Goal: Transaction & Acquisition: Download file/media

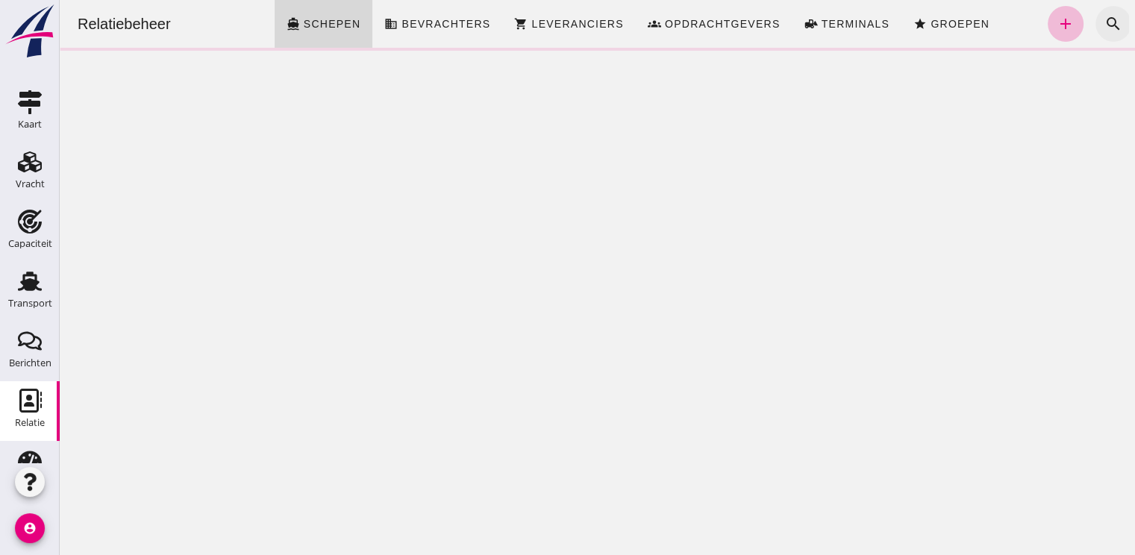
click at [1104, 20] on icon "search" at bounding box center [1113, 24] width 18 height 18
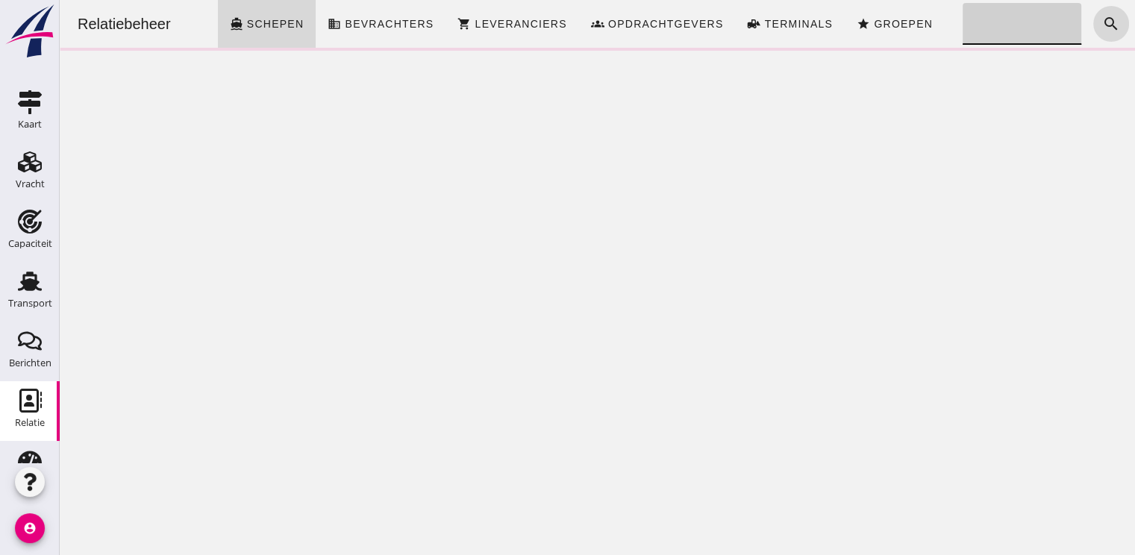
click at [973, 20] on input "Zoeken..." at bounding box center [1017, 24] width 110 height 42
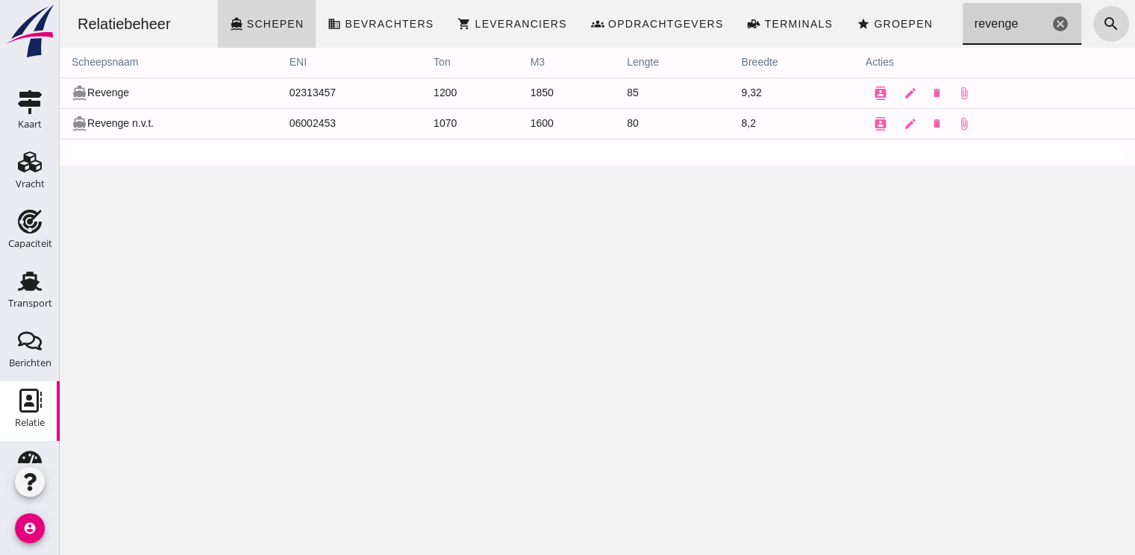
type input "revenge"
click at [105, 90] on td "directions_boat Revenge" at bounding box center [169, 93] width 218 height 31
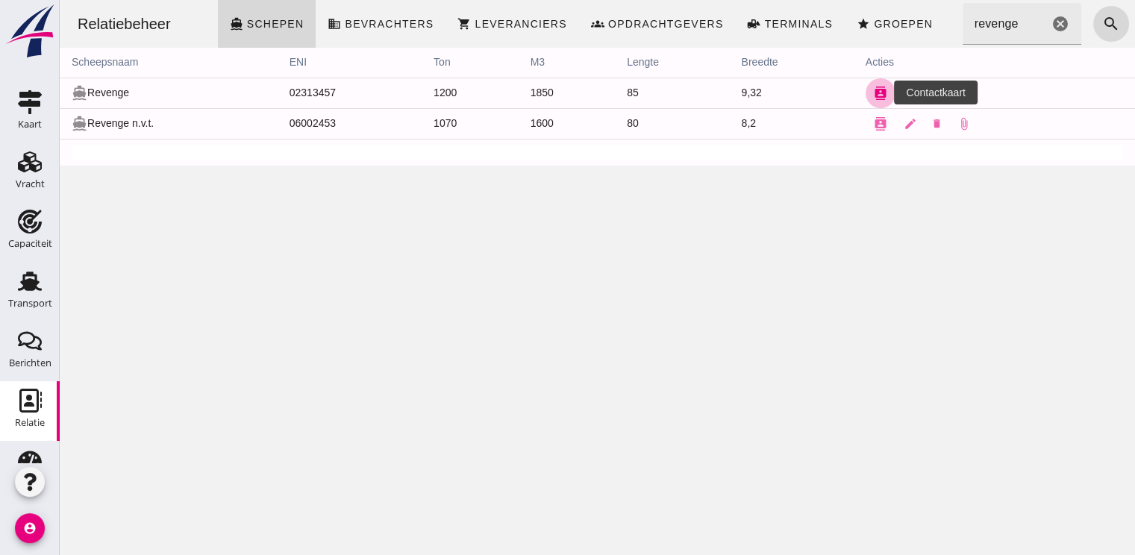
click at [874, 92] on icon "contacts" at bounding box center [880, 93] width 13 height 13
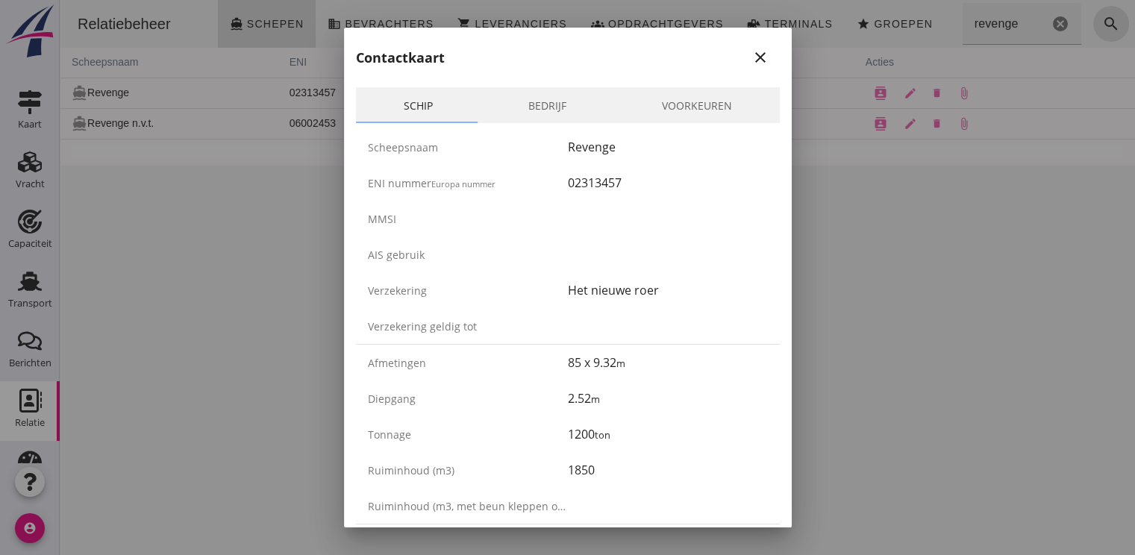
click at [751, 60] on icon "close" at bounding box center [760, 57] width 18 height 18
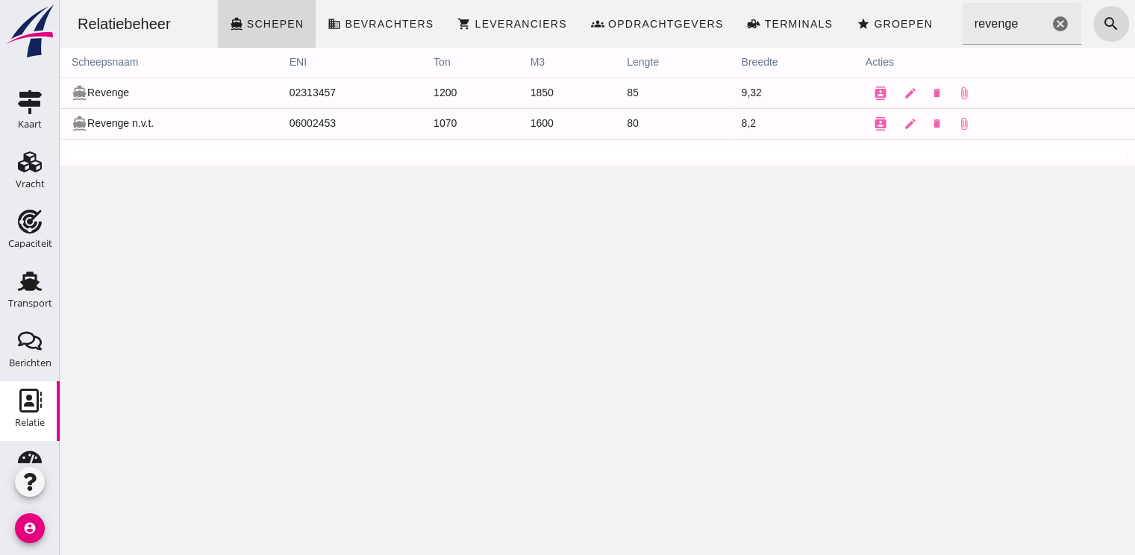
click at [1051, 22] on icon "cancel" at bounding box center [1060, 24] width 18 height 18
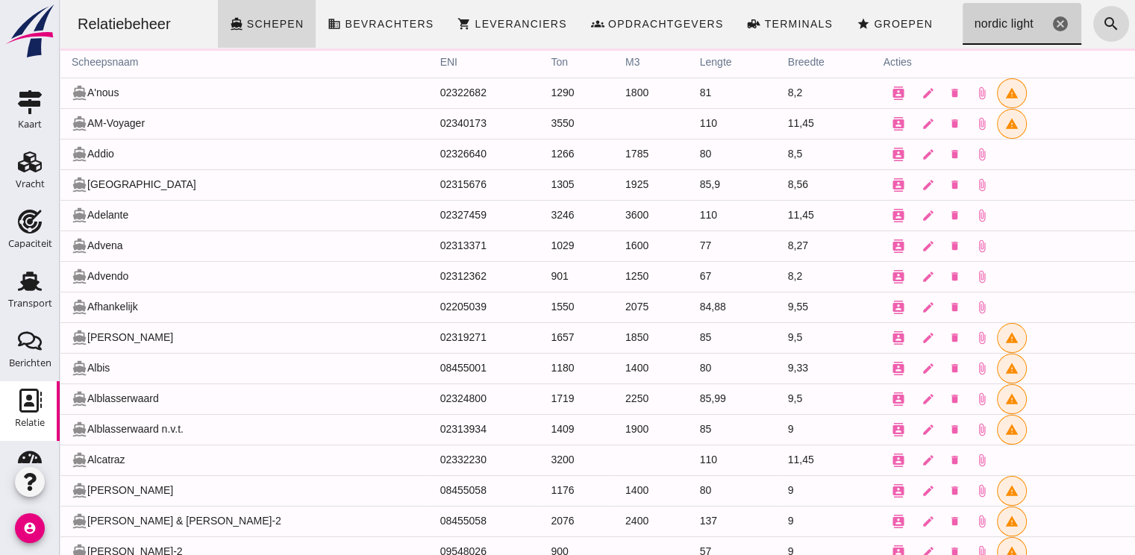
type input "nordic light"
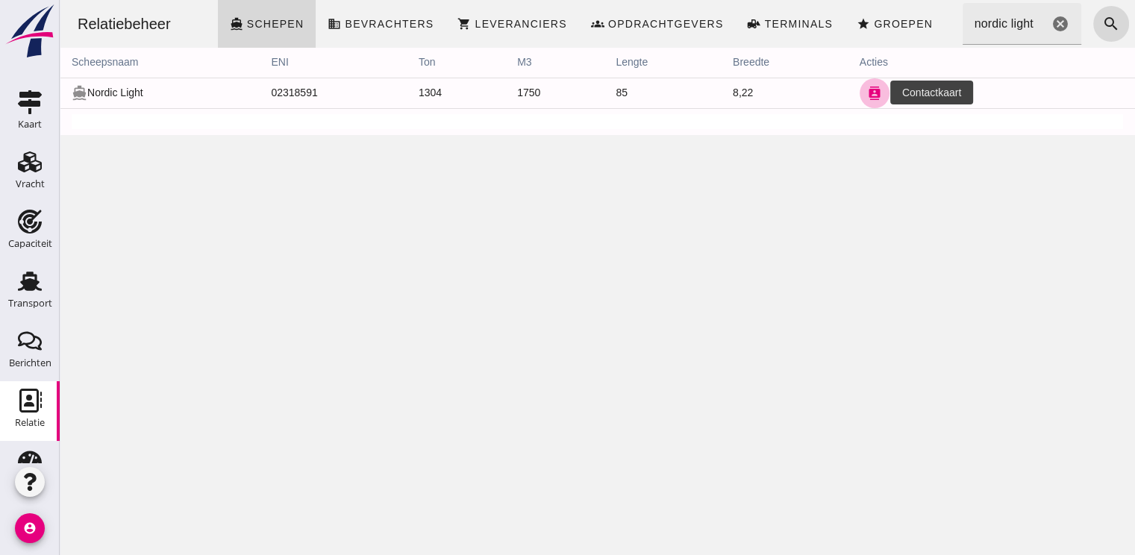
click at [868, 95] on icon "contacts" at bounding box center [874, 93] width 13 height 13
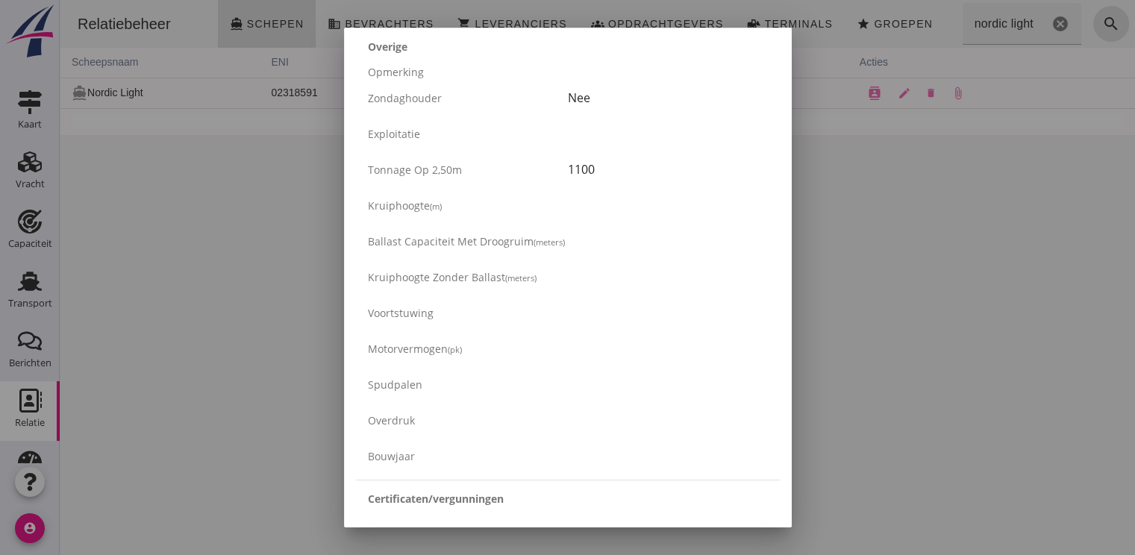
scroll to position [1940, 0]
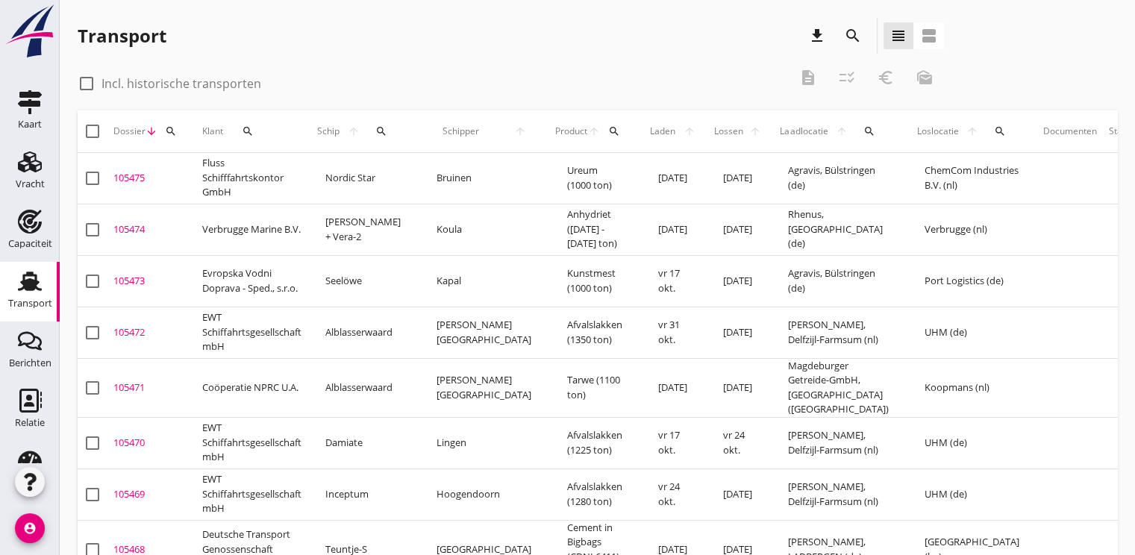
click at [386, 137] on button "search" at bounding box center [381, 131] width 35 height 27
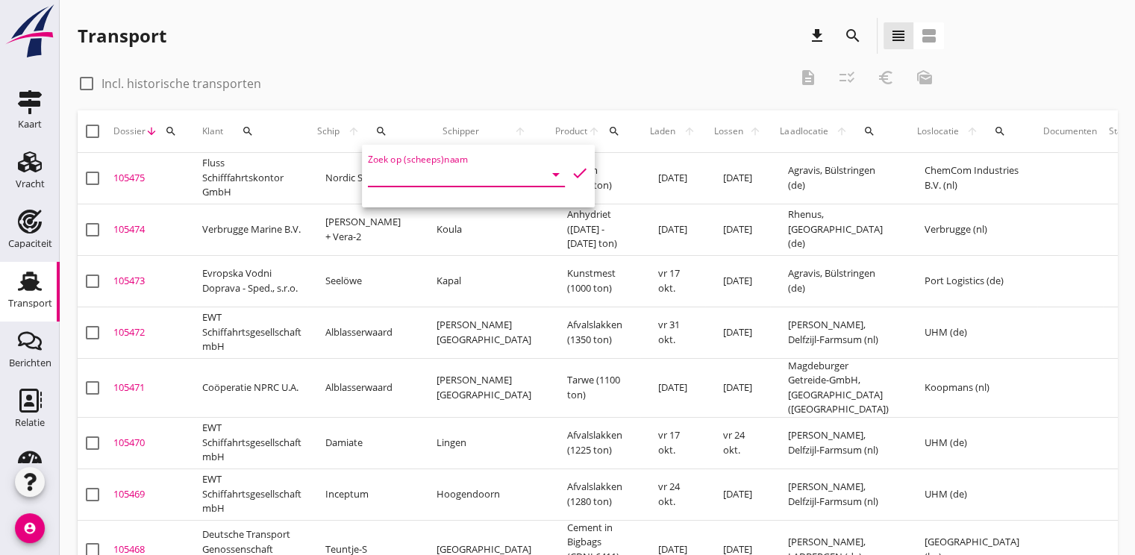
click at [395, 175] on input "Zoek op (scheeps)naam" at bounding box center [445, 175] width 155 height 24
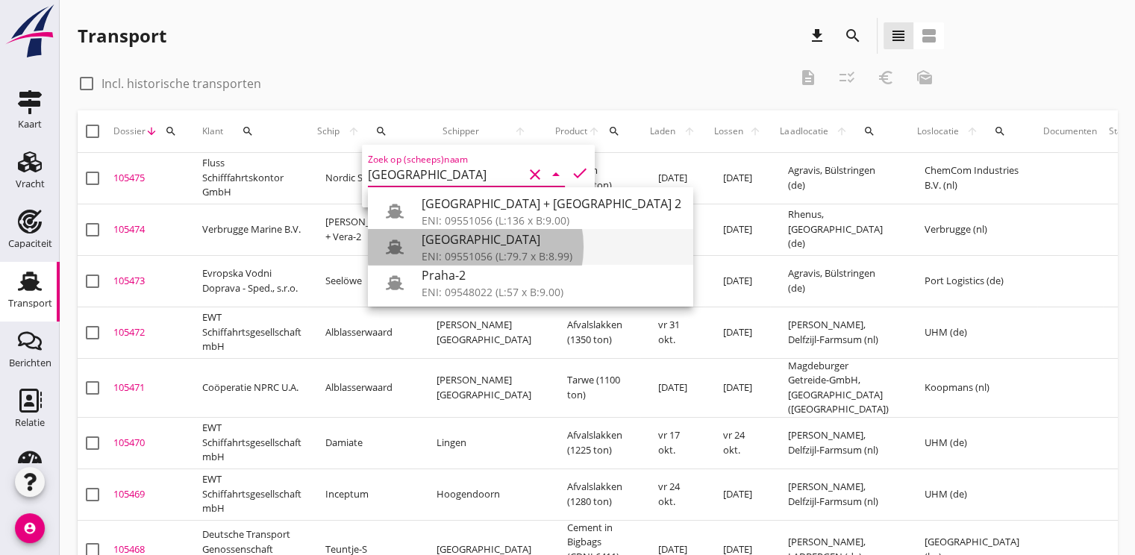
click at [448, 238] on div "[GEOGRAPHIC_DATA]" at bounding box center [552, 240] width 260 height 18
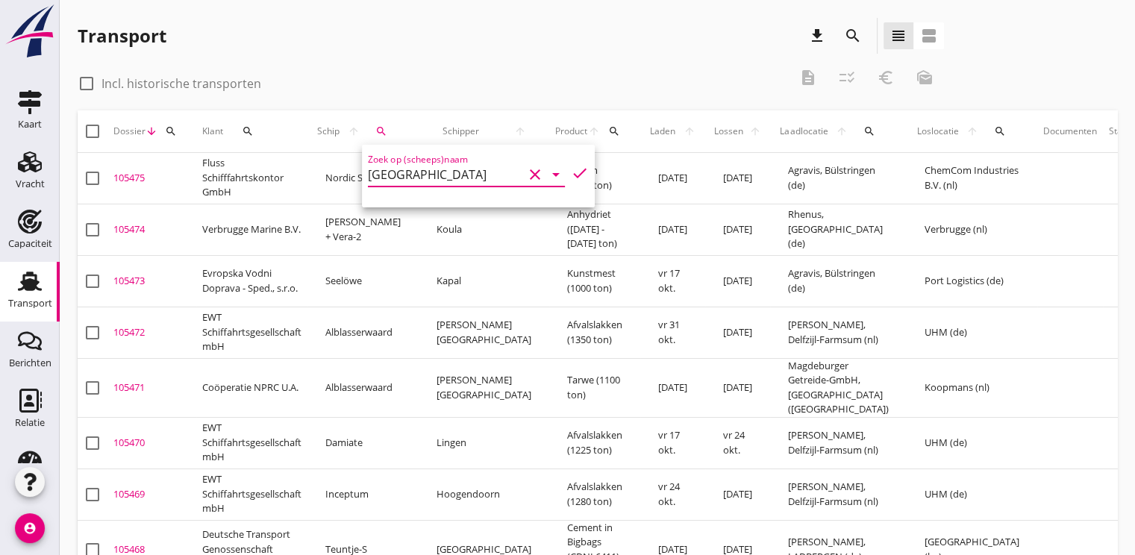
click at [574, 171] on div "Zoek op (scheeps)naam Praha clear arrow_drop_down check" at bounding box center [478, 176] width 233 height 63
click at [571, 168] on icon "check" at bounding box center [580, 173] width 18 height 18
type input "[GEOGRAPHIC_DATA]"
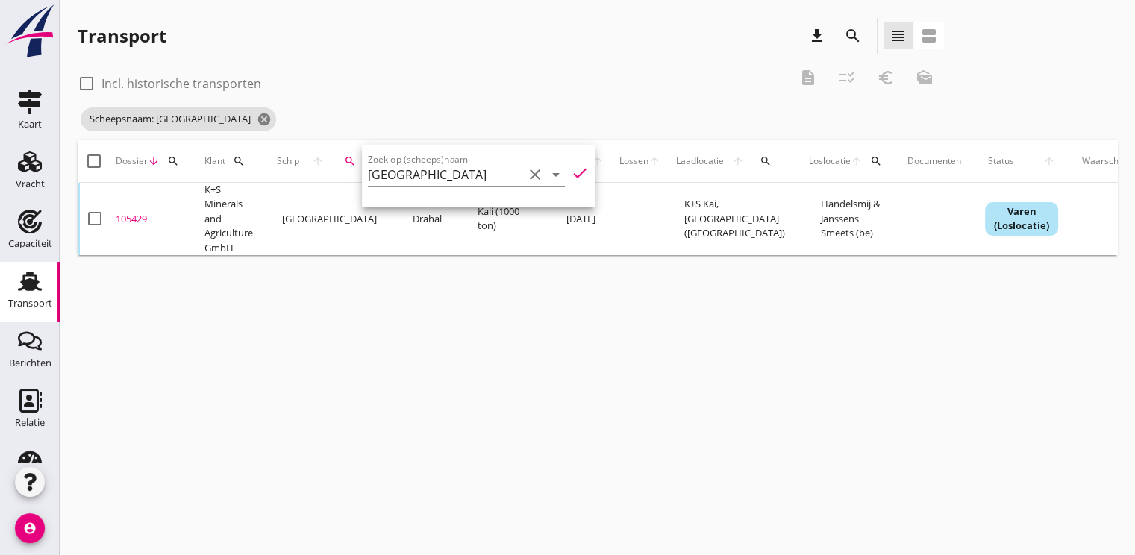
click at [116, 216] on div "105429" at bounding box center [154, 219] width 77 height 15
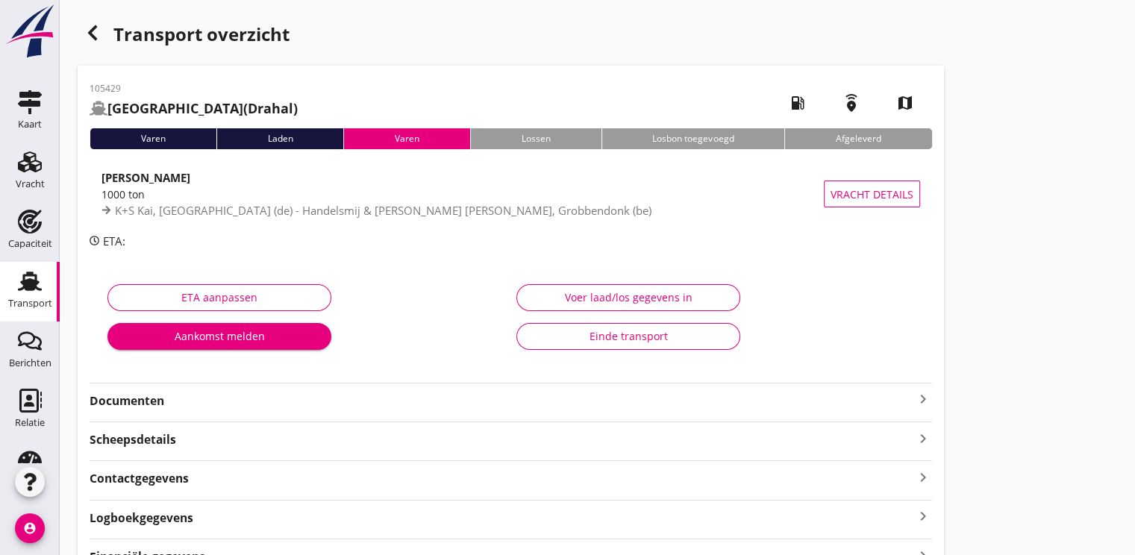
click at [140, 406] on strong "Documenten" at bounding box center [502, 400] width 824 height 17
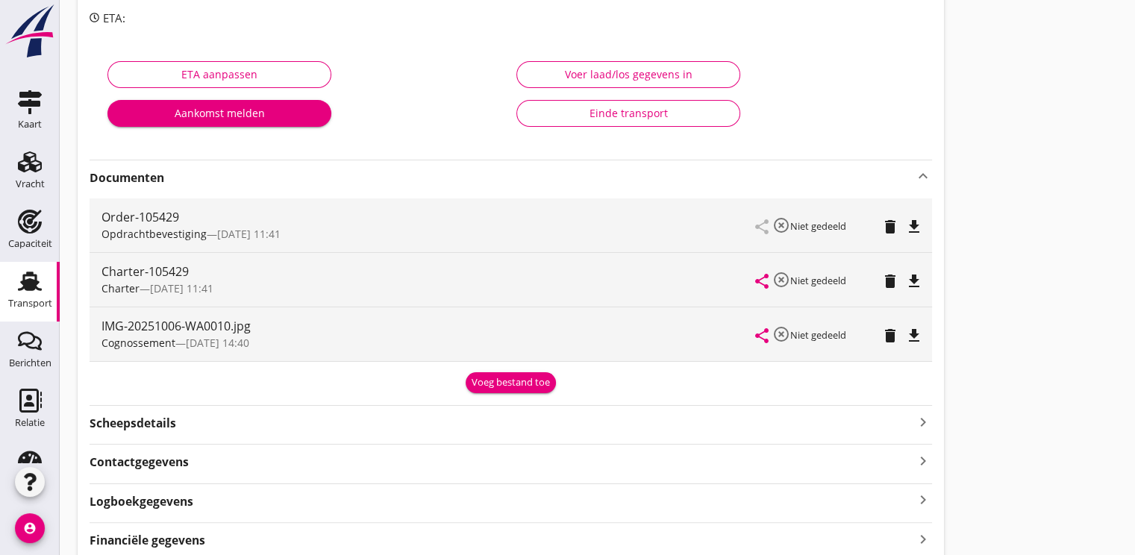
scroll to position [284, 0]
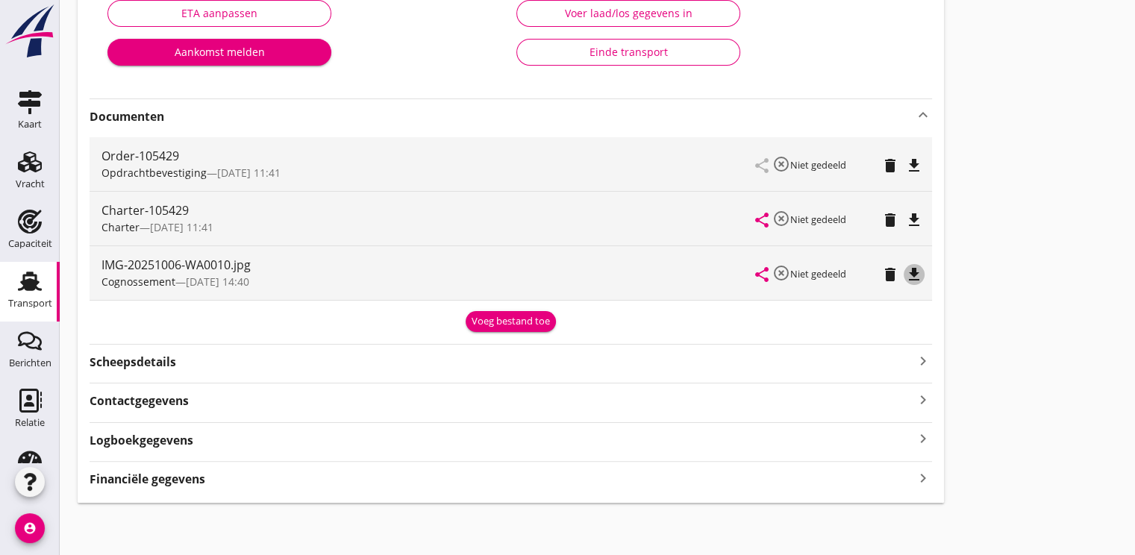
click at [919, 269] on icon "file_download" at bounding box center [914, 275] width 18 height 18
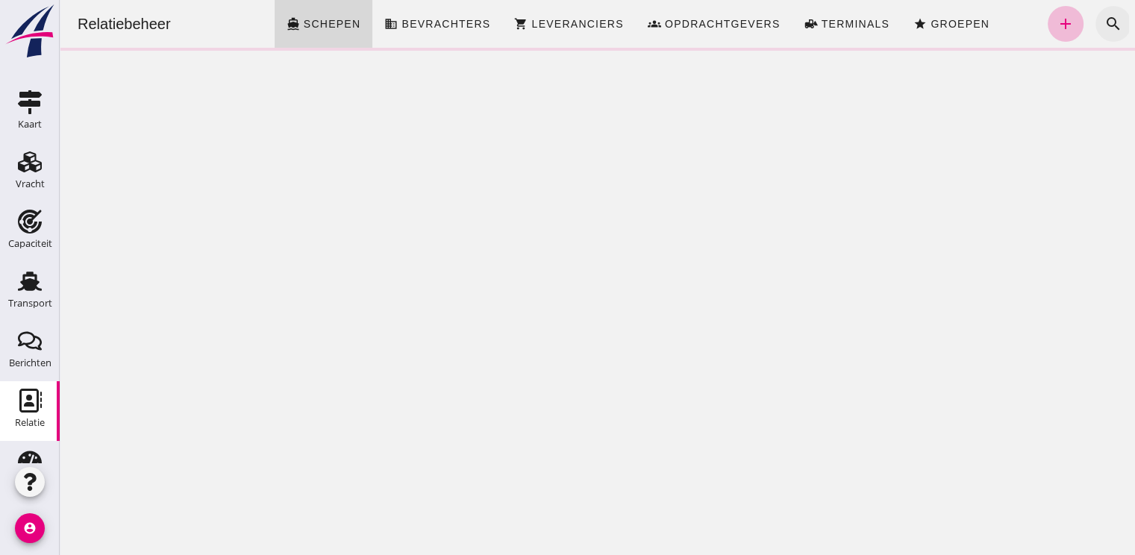
click at [1104, 22] on icon "search" at bounding box center [1113, 24] width 18 height 18
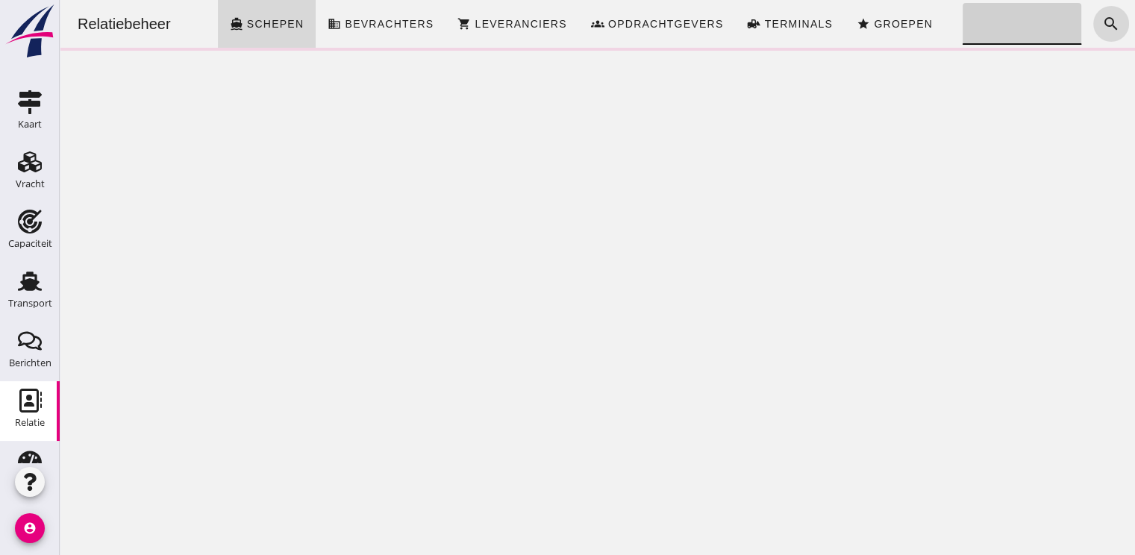
click at [1024, 22] on input "Zoeken..." at bounding box center [1017, 24] width 110 height 42
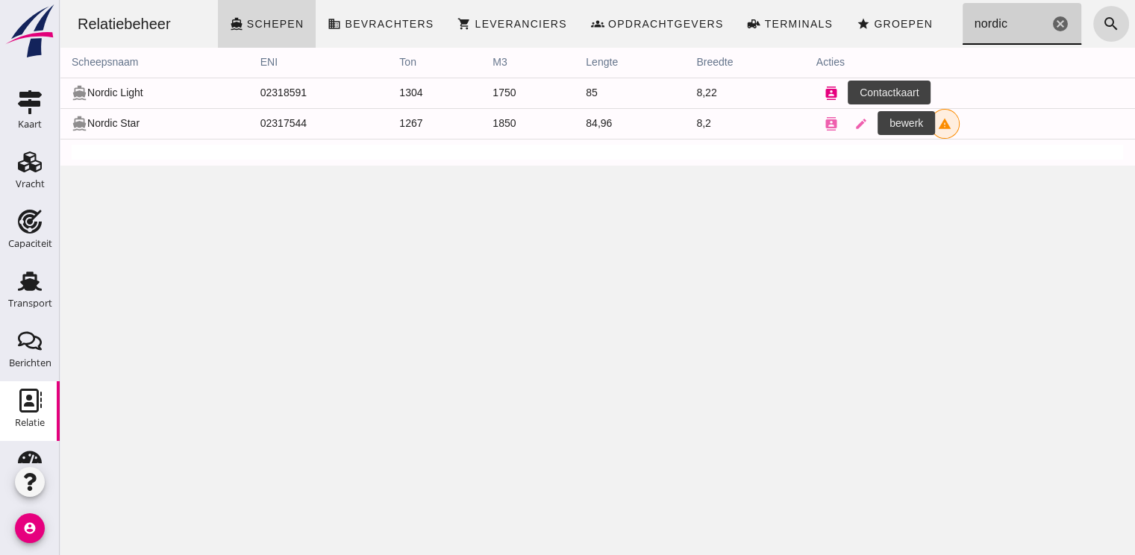
type input "nordic"
click at [824, 93] on icon "contacts" at bounding box center [830, 93] width 13 height 13
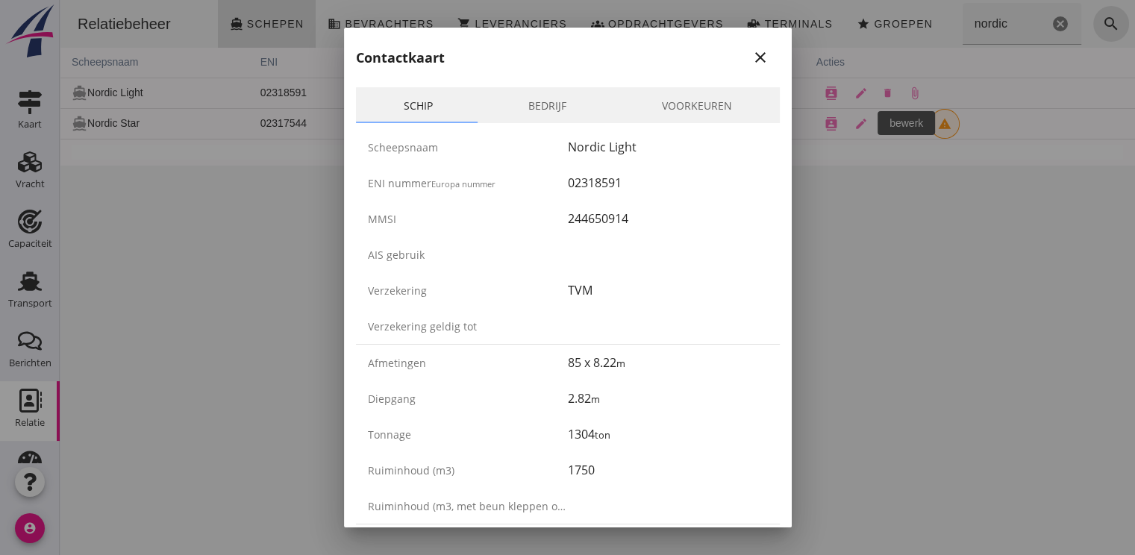
click at [751, 59] on icon "close" at bounding box center [760, 57] width 18 height 18
